Goal: Navigation & Orientation: Understand site structure

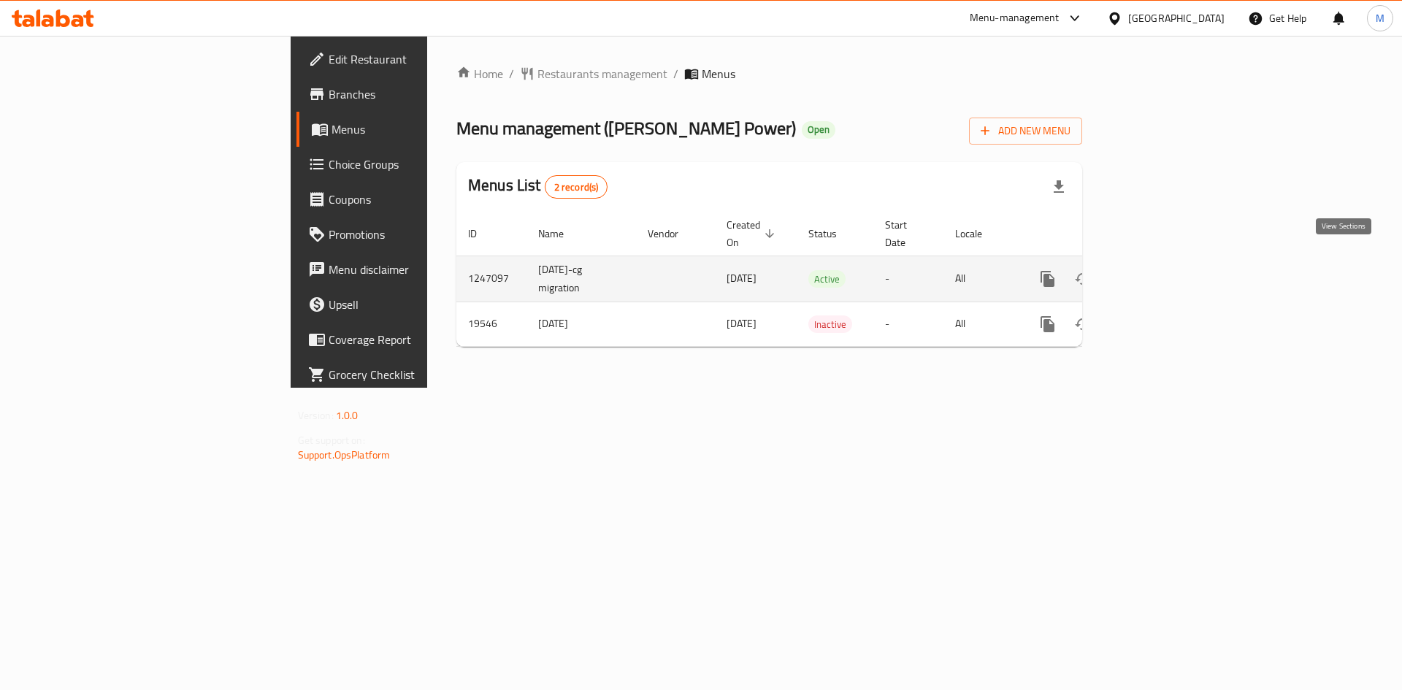
click at [1160, 272] on icon "enhanced table" at bounding box center [1153, 278] width 13 height 13
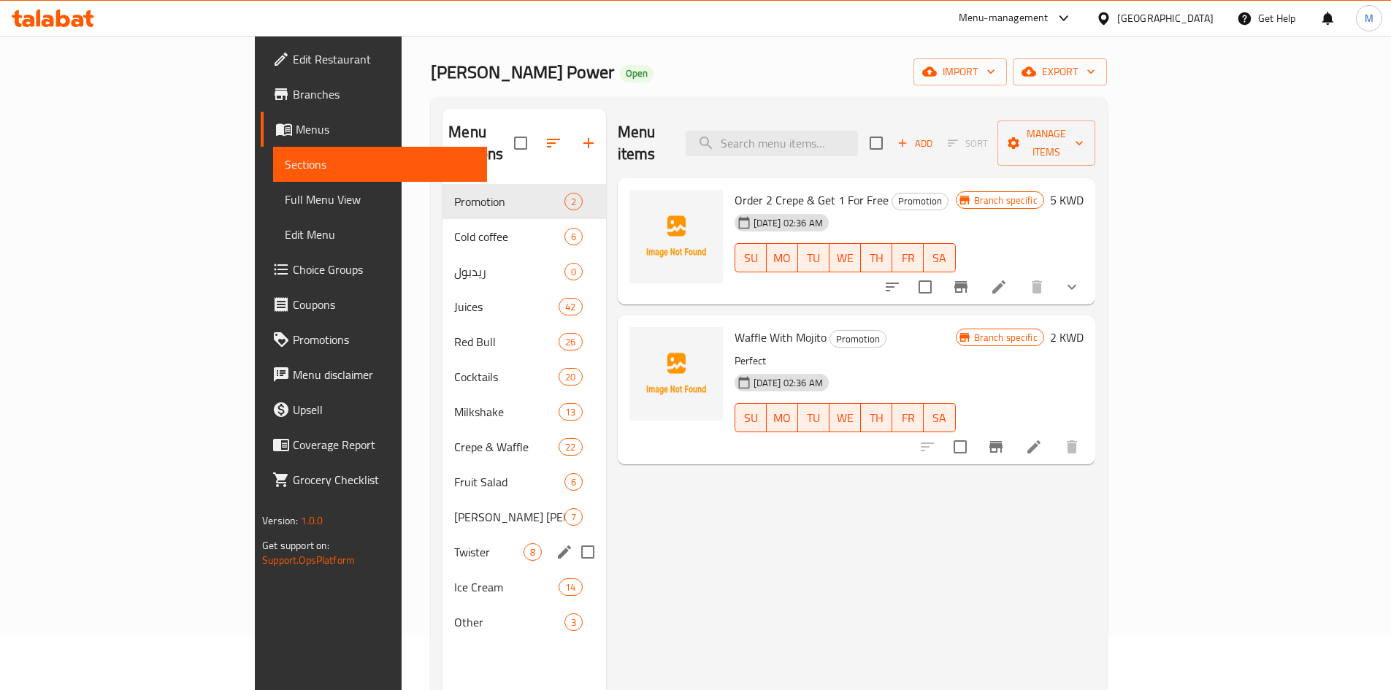
scroll to position [204, 0]
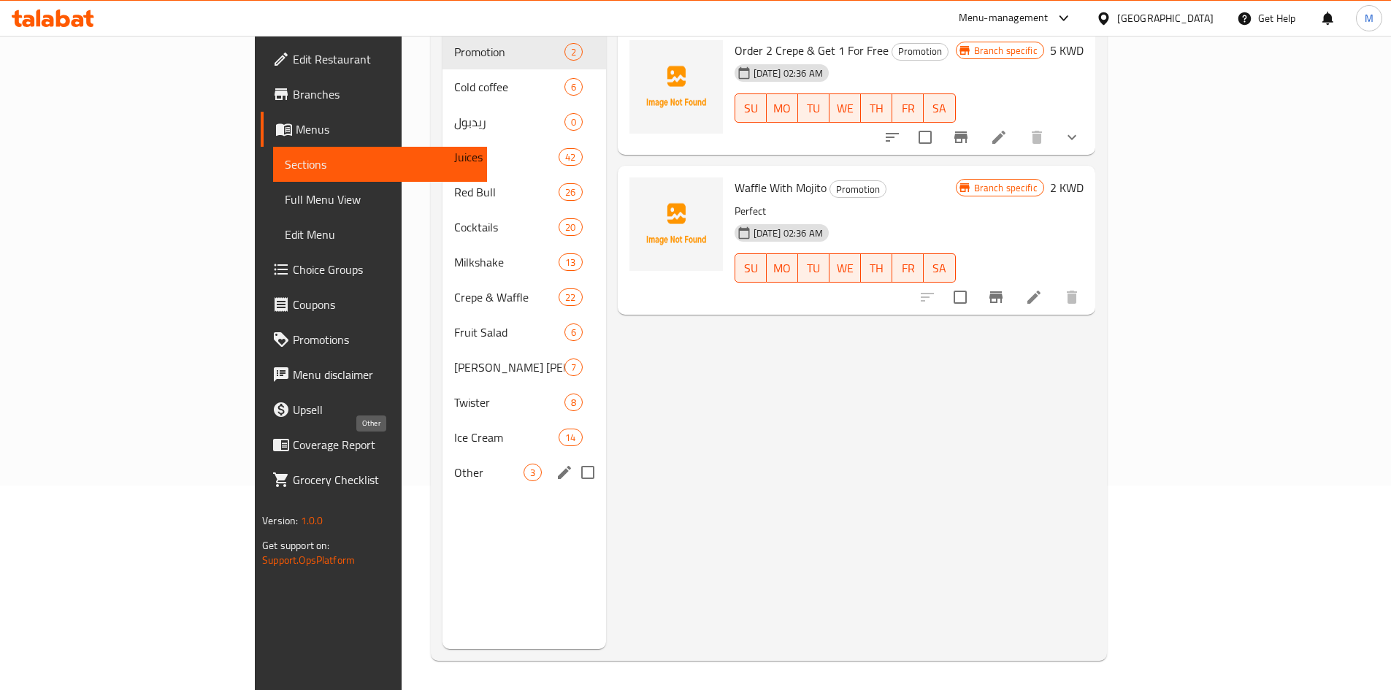
click at [454, 464] on span "Other" at bounding box center [488, 473] width 69 height 18
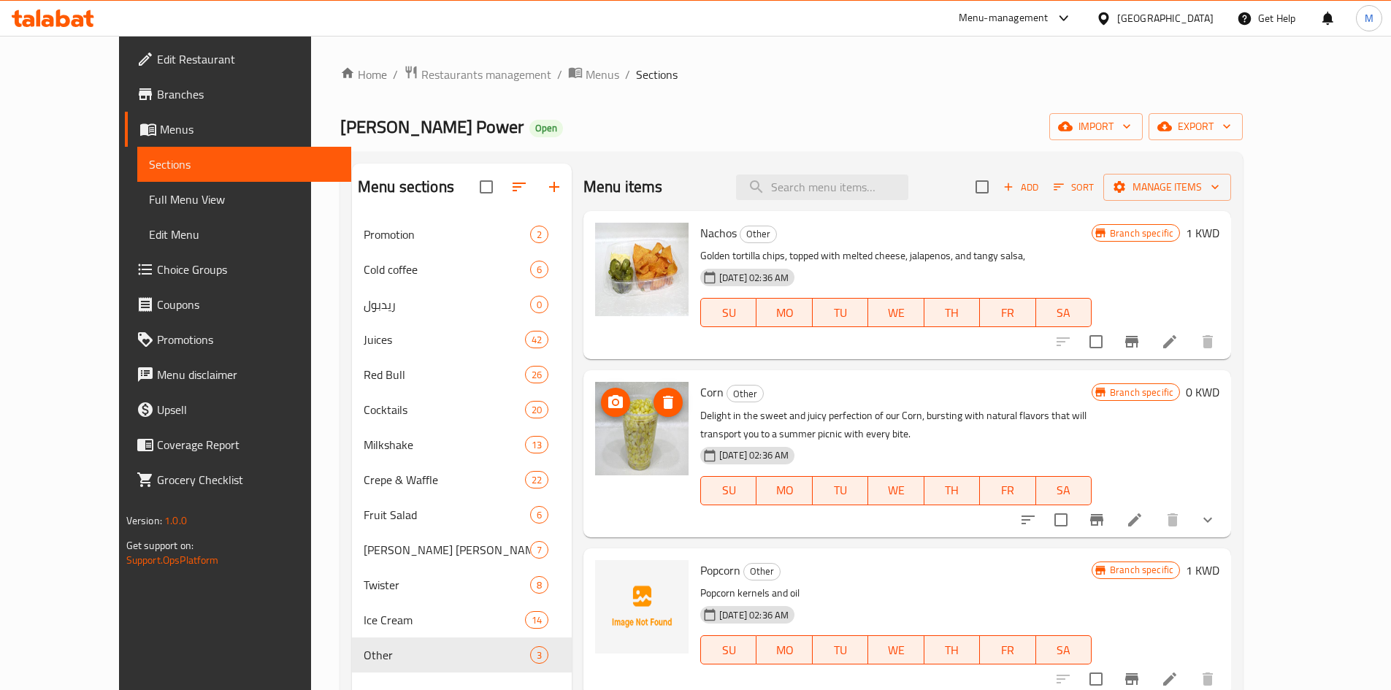
scroll to position [73, 0]
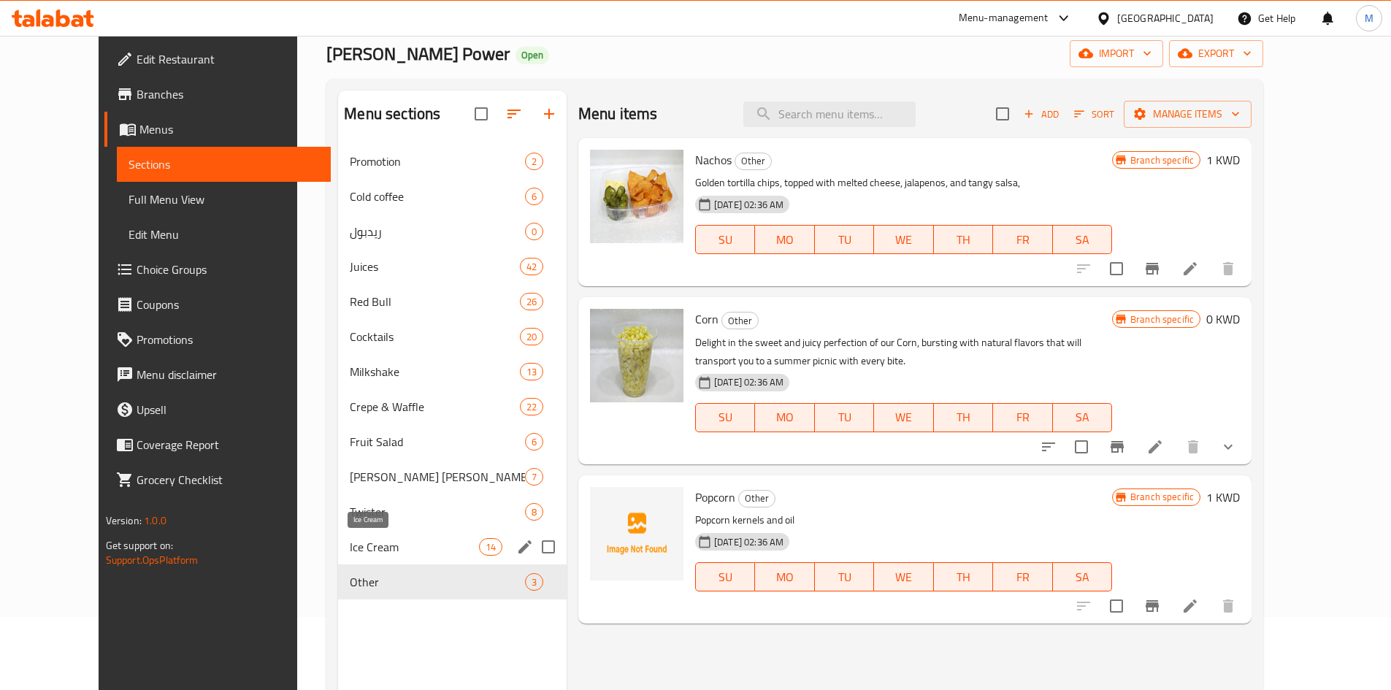
click at [350, 540] on span "Ice Cream" at bounding box center [414, 547] width 129 height 18
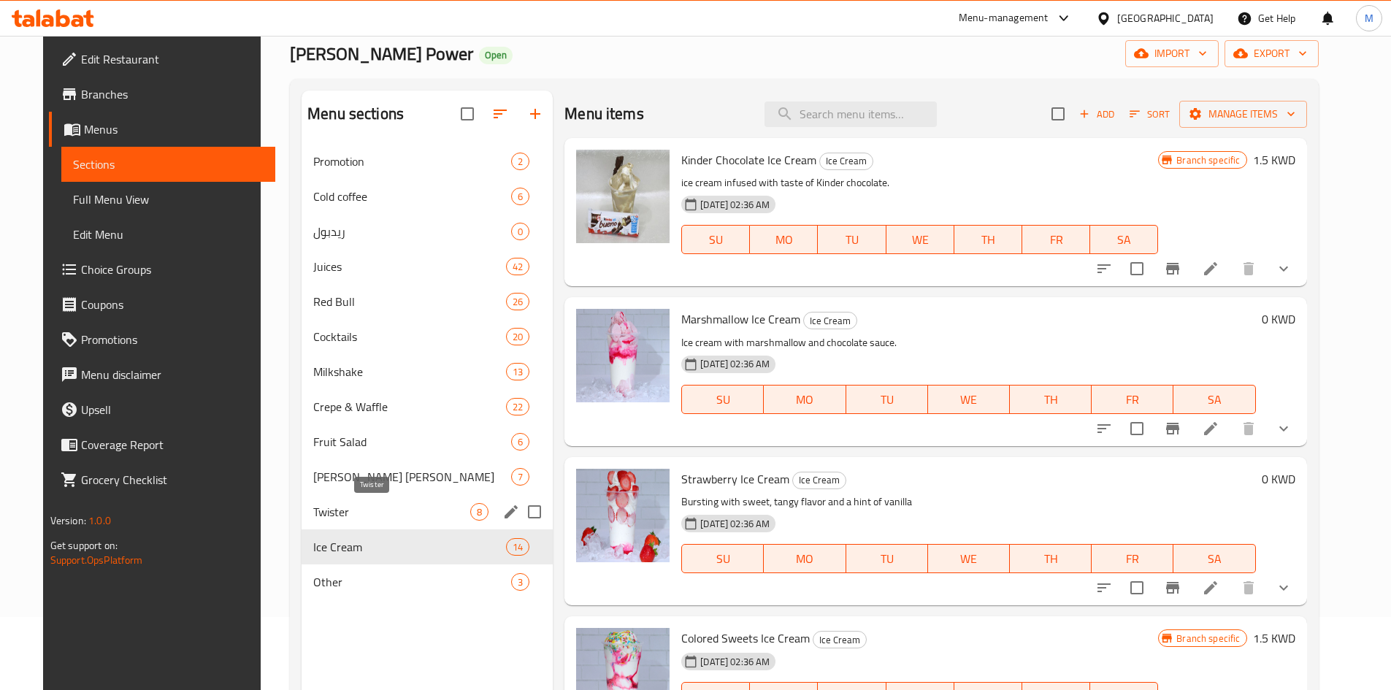
click at [334, 511] on span "Twister" at bounding box center [391, 512] width 157 height 18
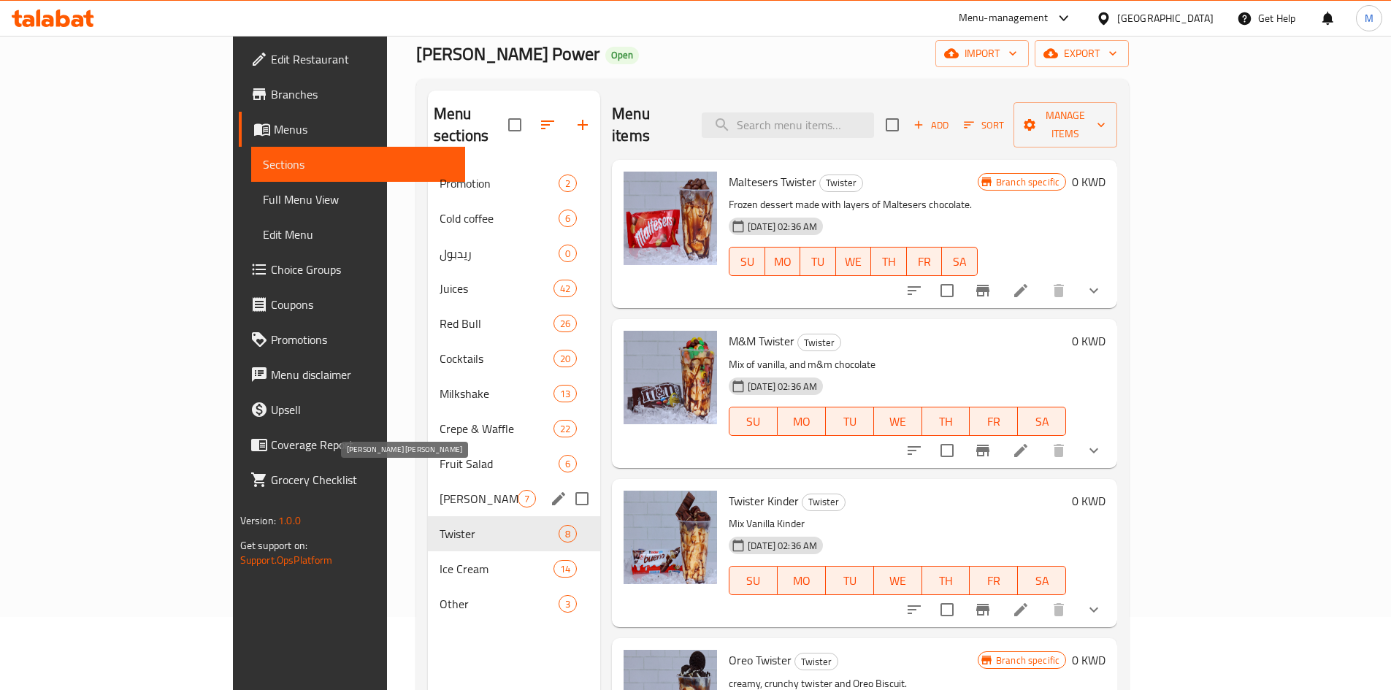
click at [440, 490] on span "[PERSON_NAME] [PERSON_NAME]" at bounding box center [479, 499] width 78 height 18
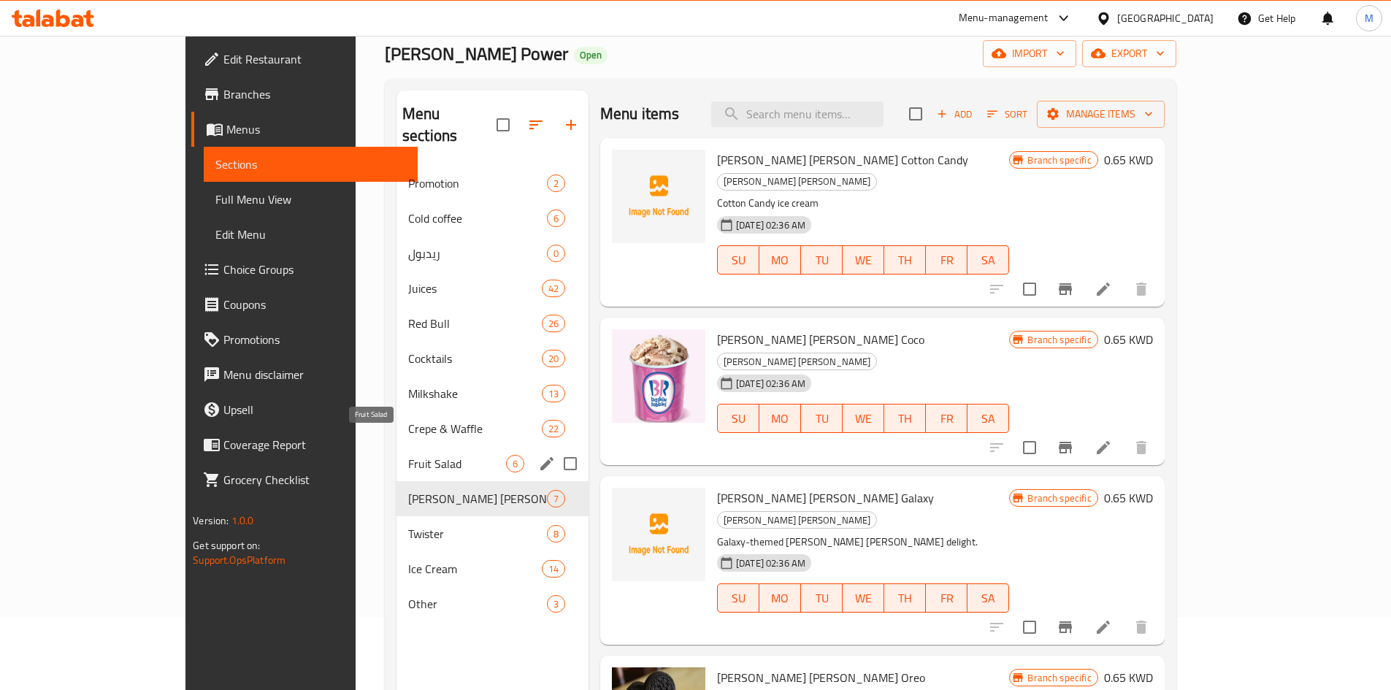
click at [408, 455] on span "Fruit Salad" at bounding box center [457, 464] width 98 height 18
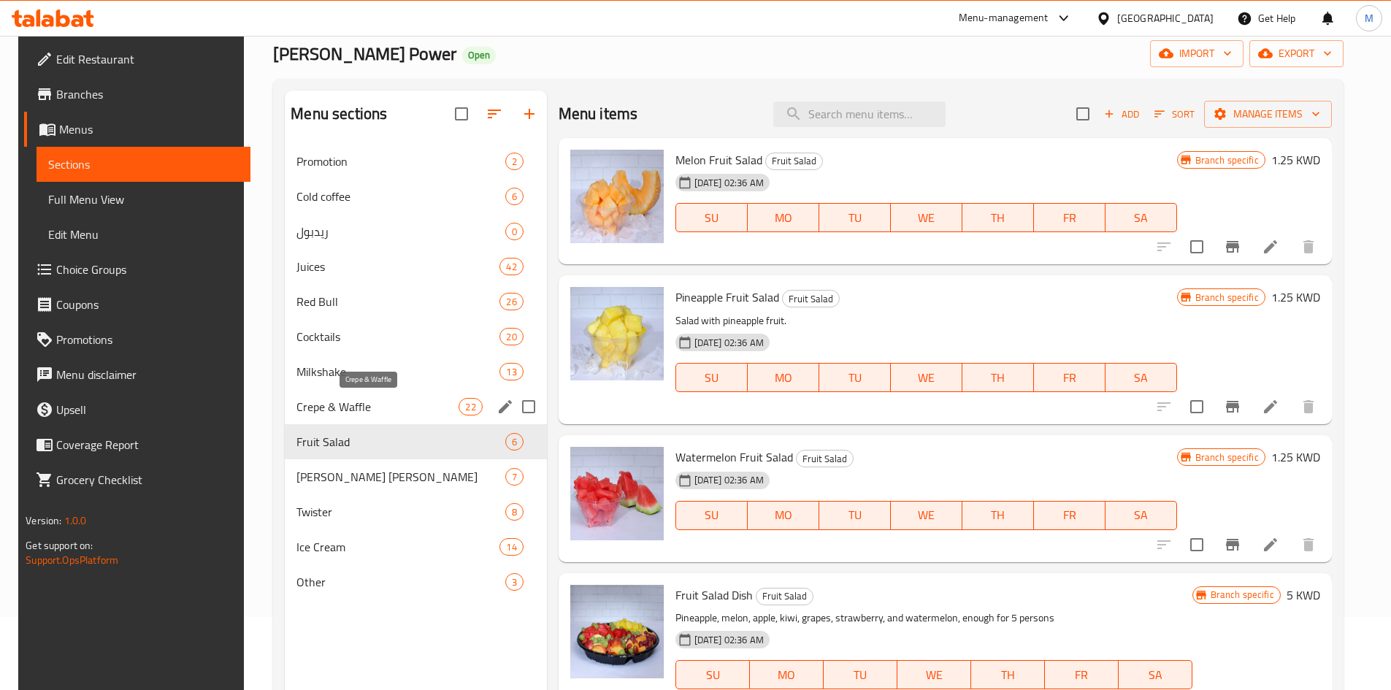
click at [321, 402] on span "Crepe & Waffle" at bounding box center [378, 407] width 162 height 18
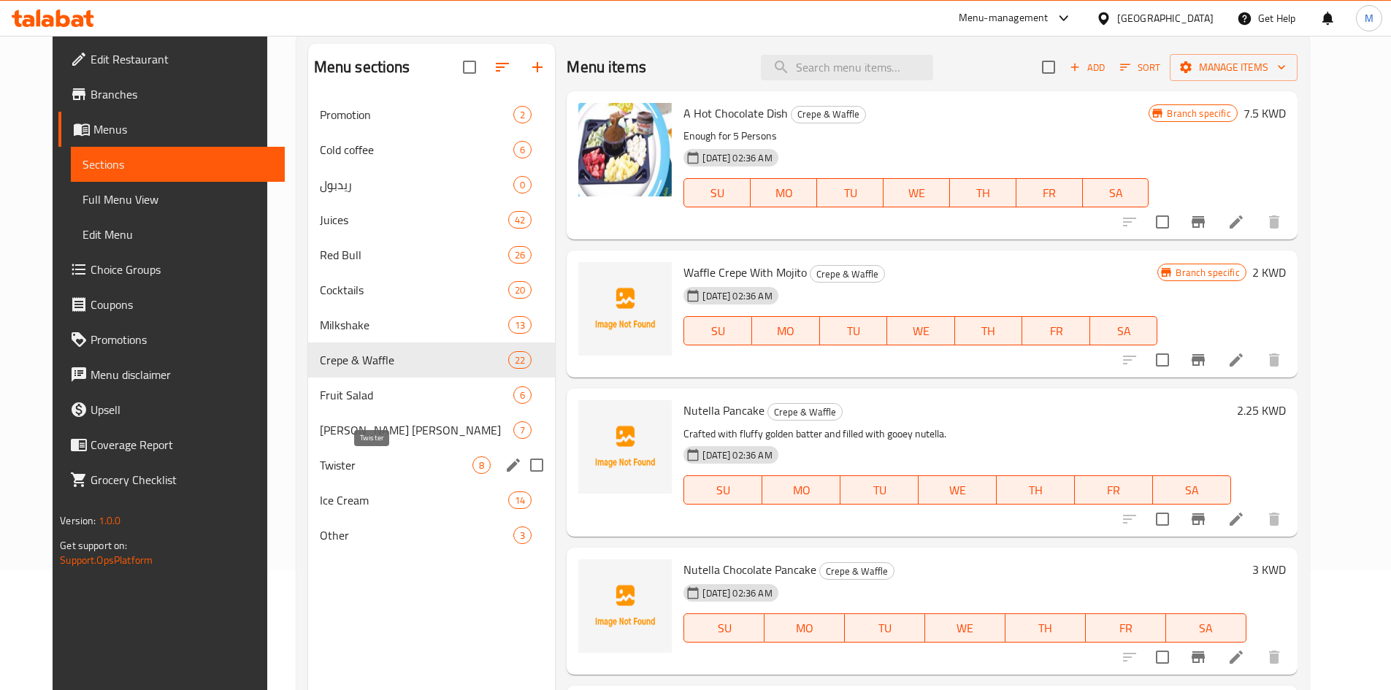
scroll to position [146, 0]
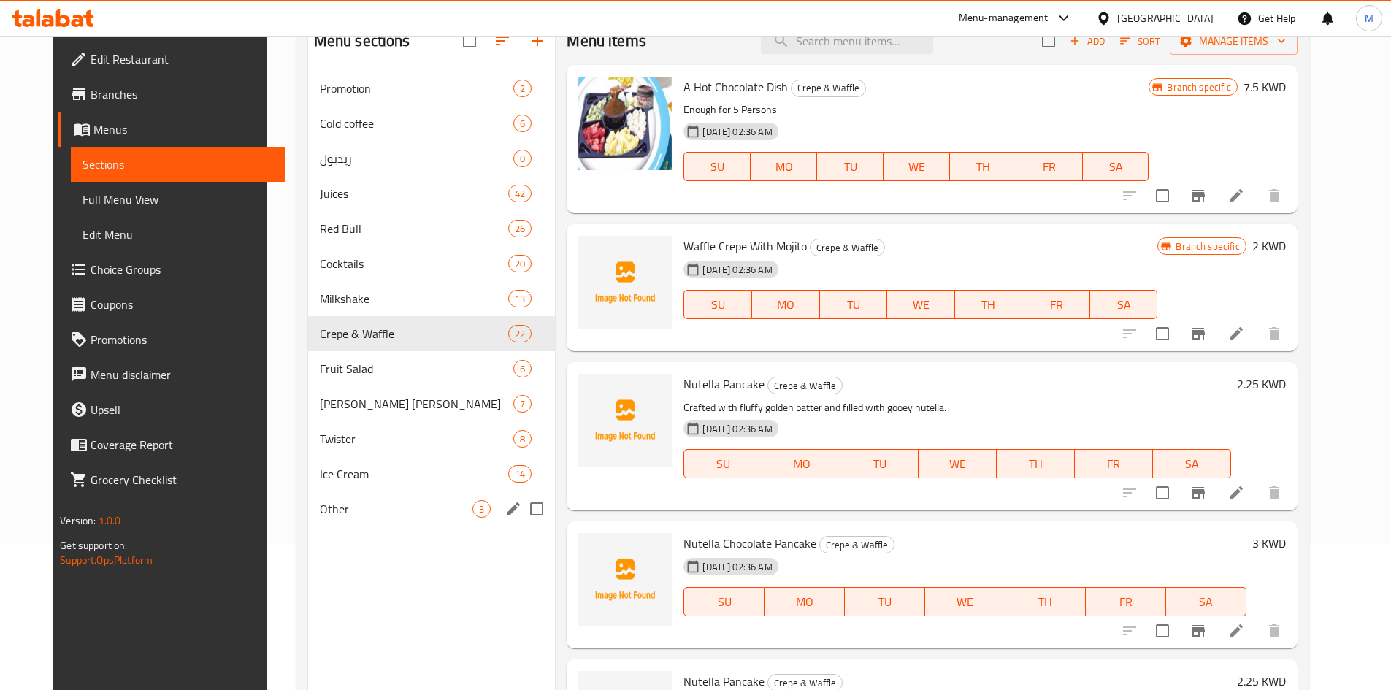
click at [343, 495] on div "Other 3" at bounding box center [432, 509] width 248 height 35
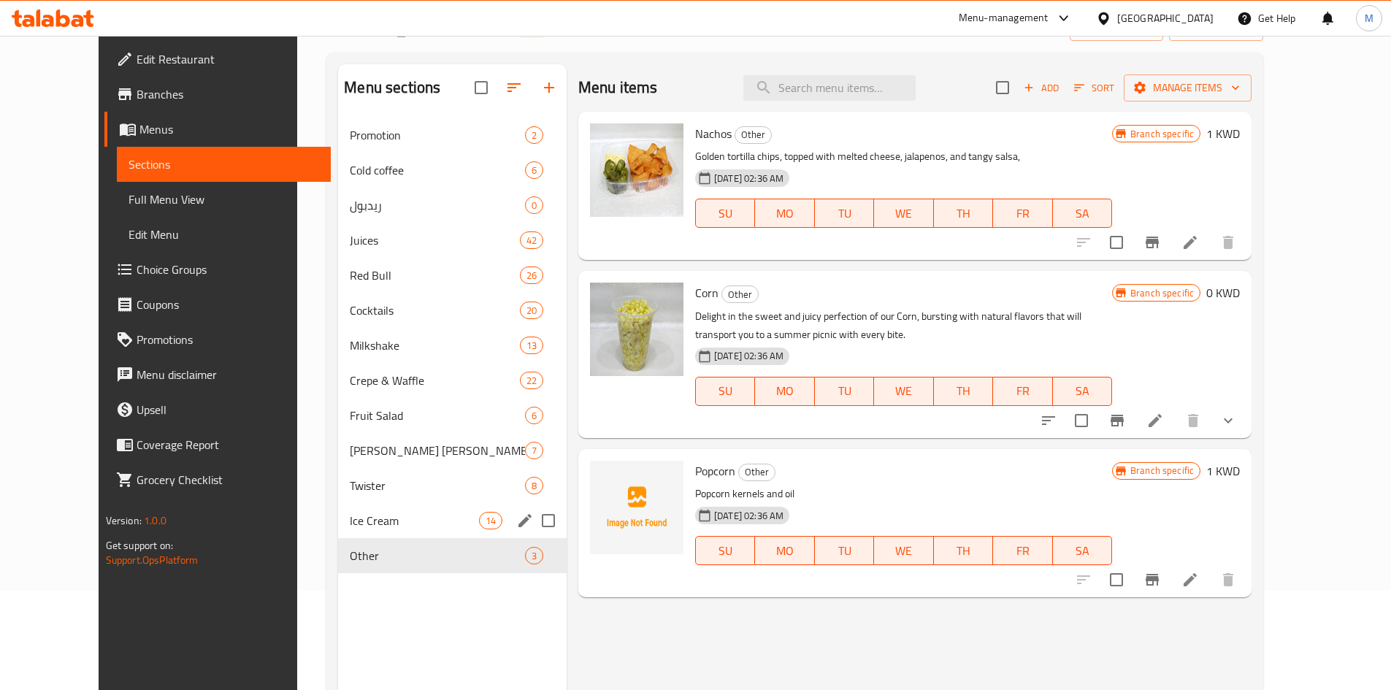
scroll to position [73, 0]
